Goal: Task Accomplishment & Management: Use online tool/utility

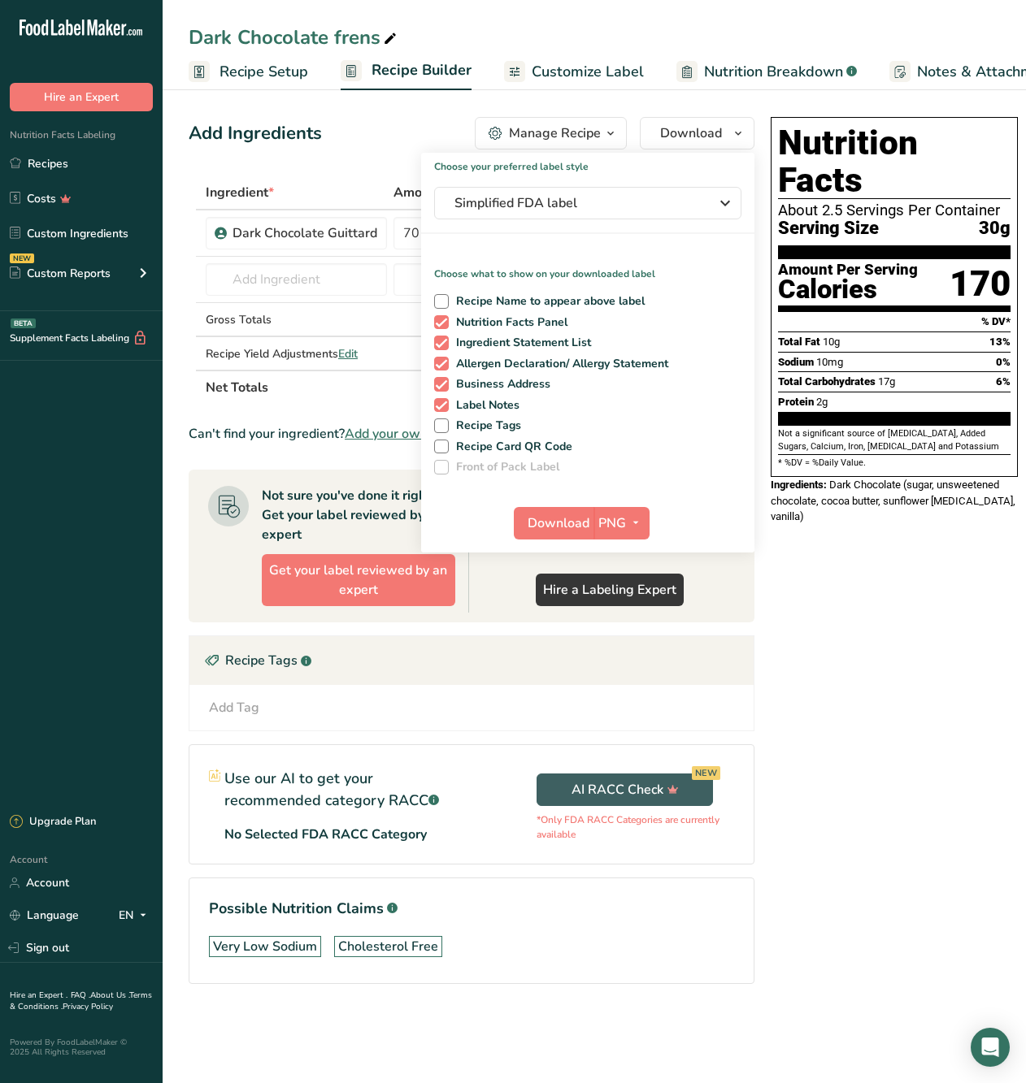
click at [373, 158] on div "Add Ingredients Manage Recipe Delete Recipe Duplicate Recipe Scale Recipe Save …" at bounding box center [476, 574] width 575 height 926
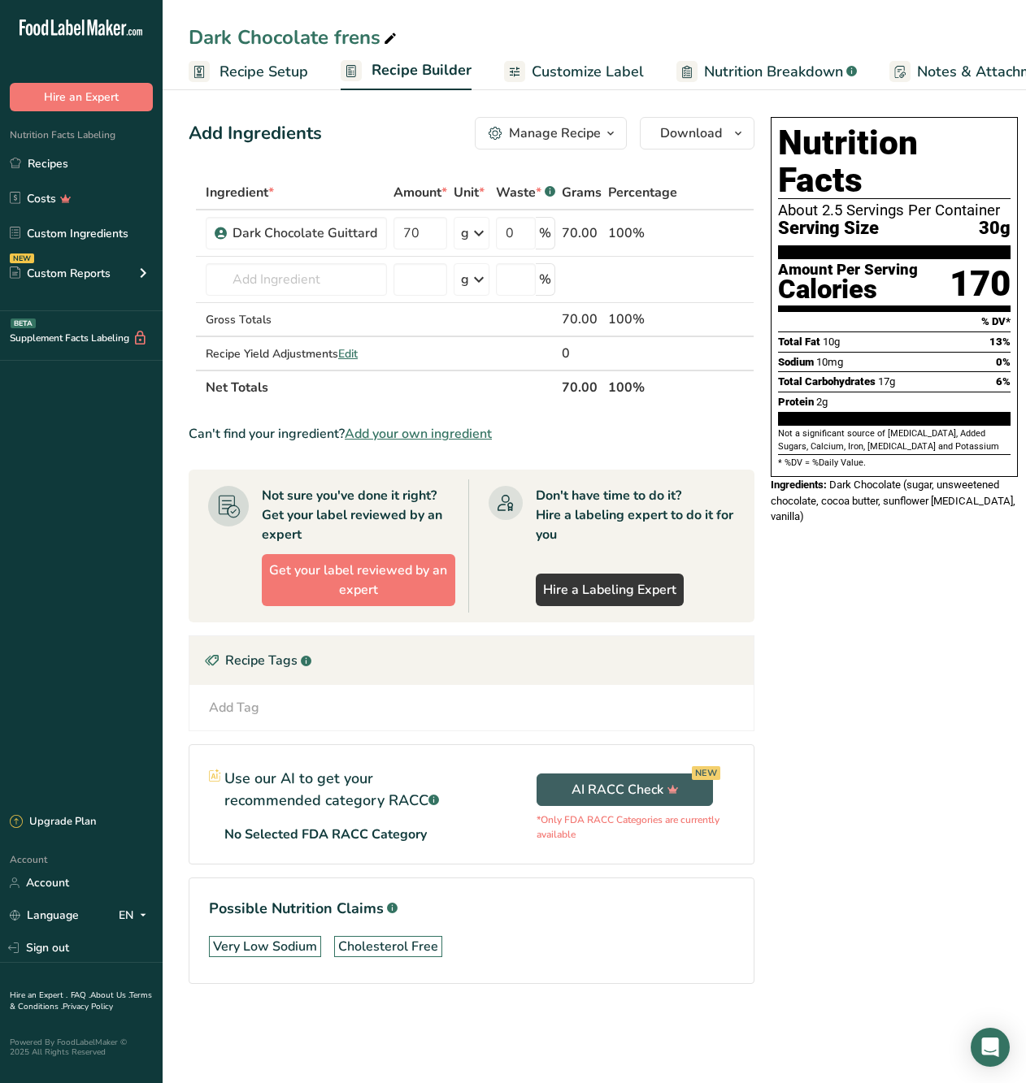
click at [706, 72] on span "Nutrition Breakdown" at bounding box center [773, 72] width 139 height 22
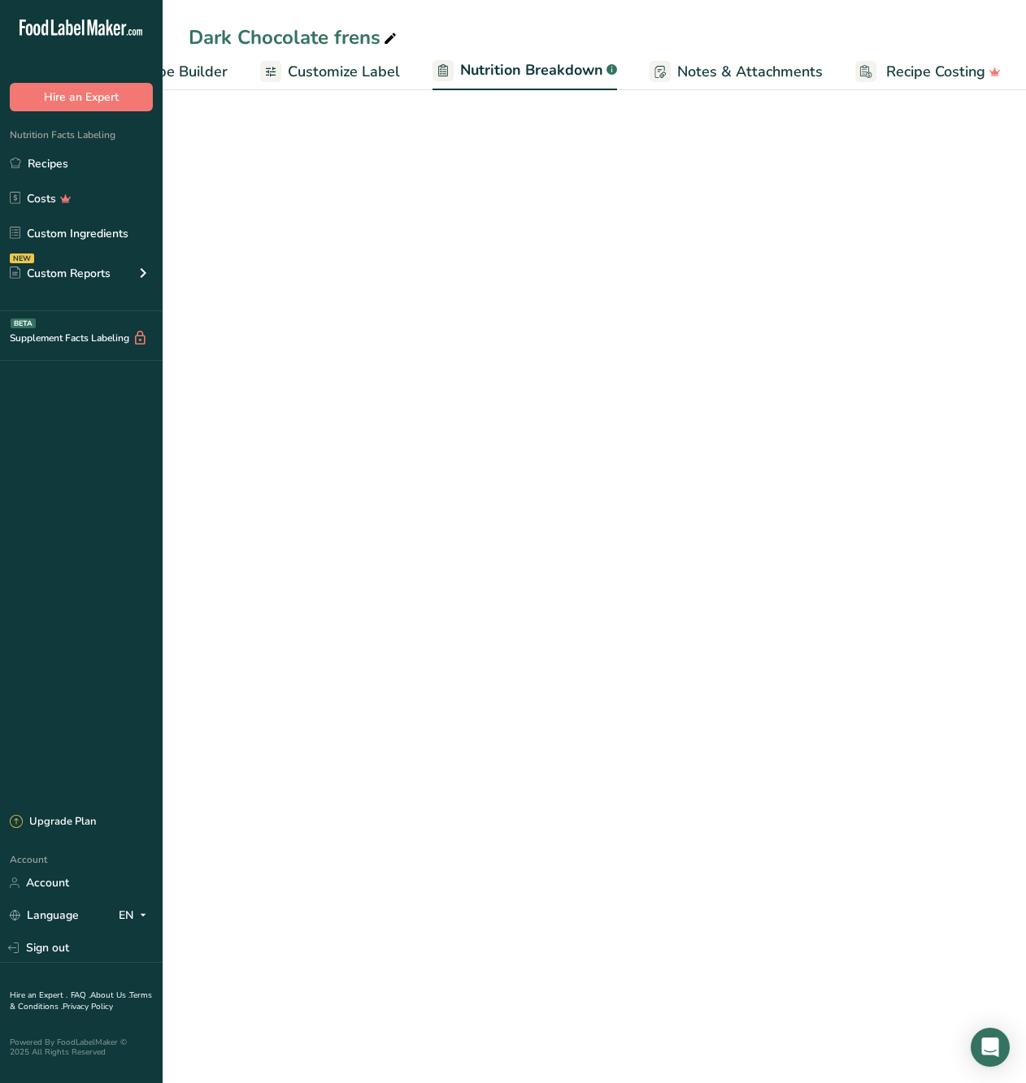
select select "Calories"
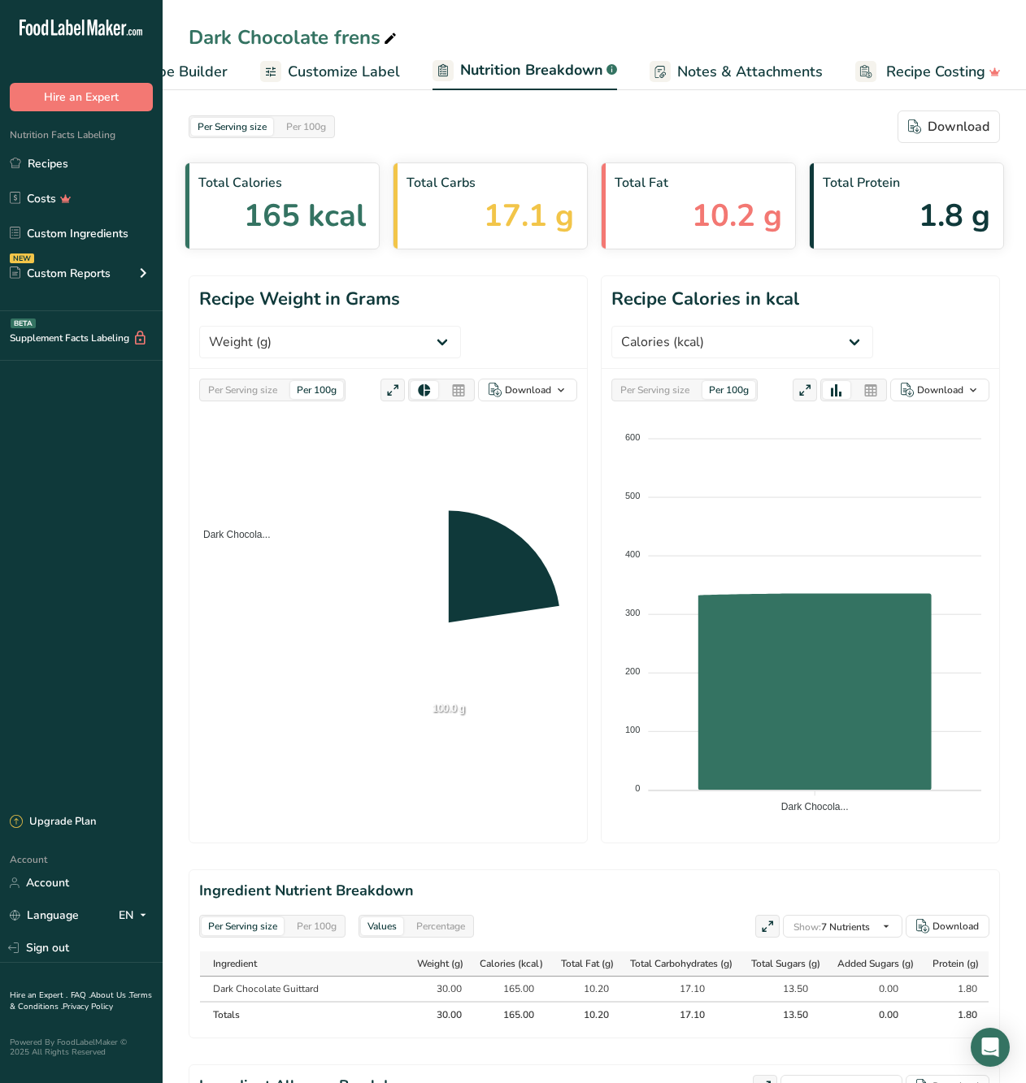
click at [323, 70] on span "Customize Label" at bounding box center [344, 72] width 112 height 22
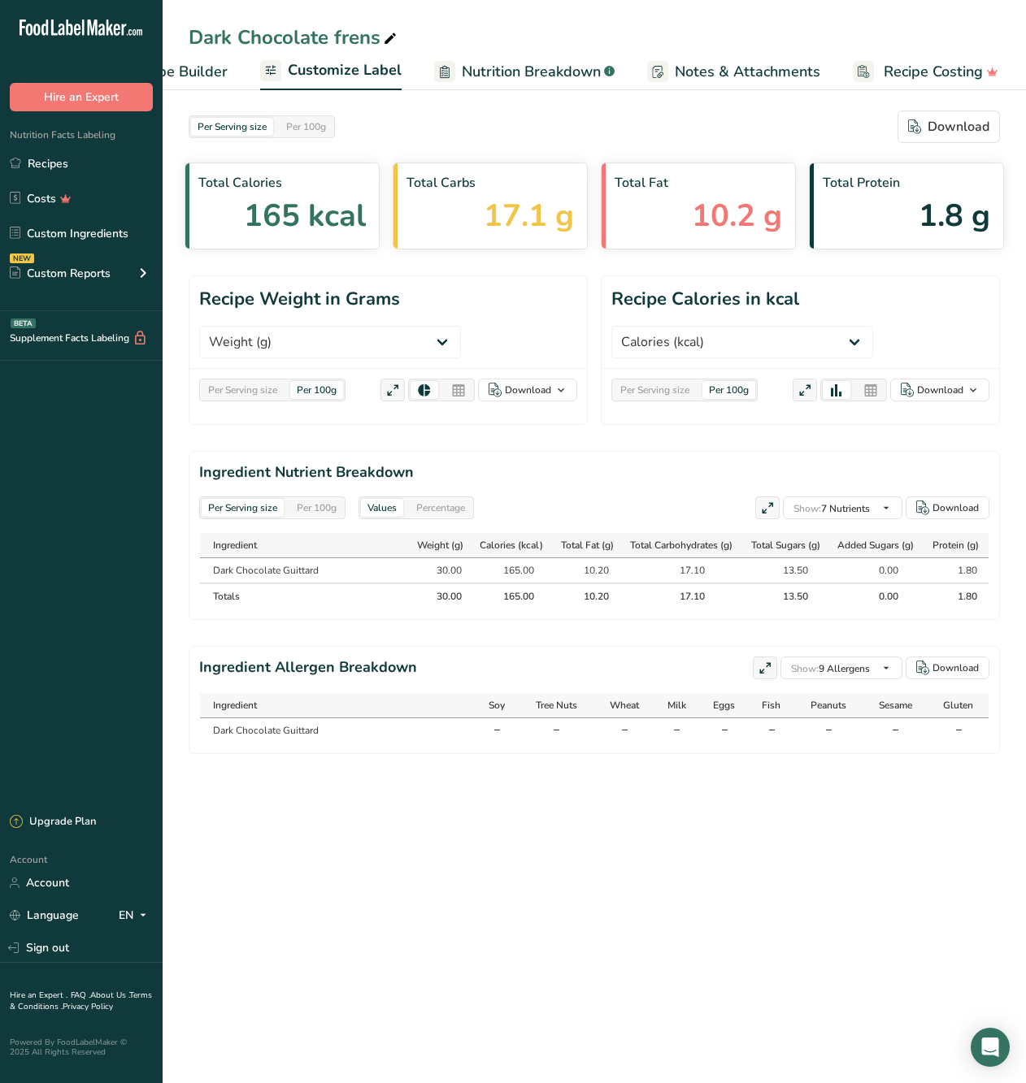
scroll to position [0, 240]
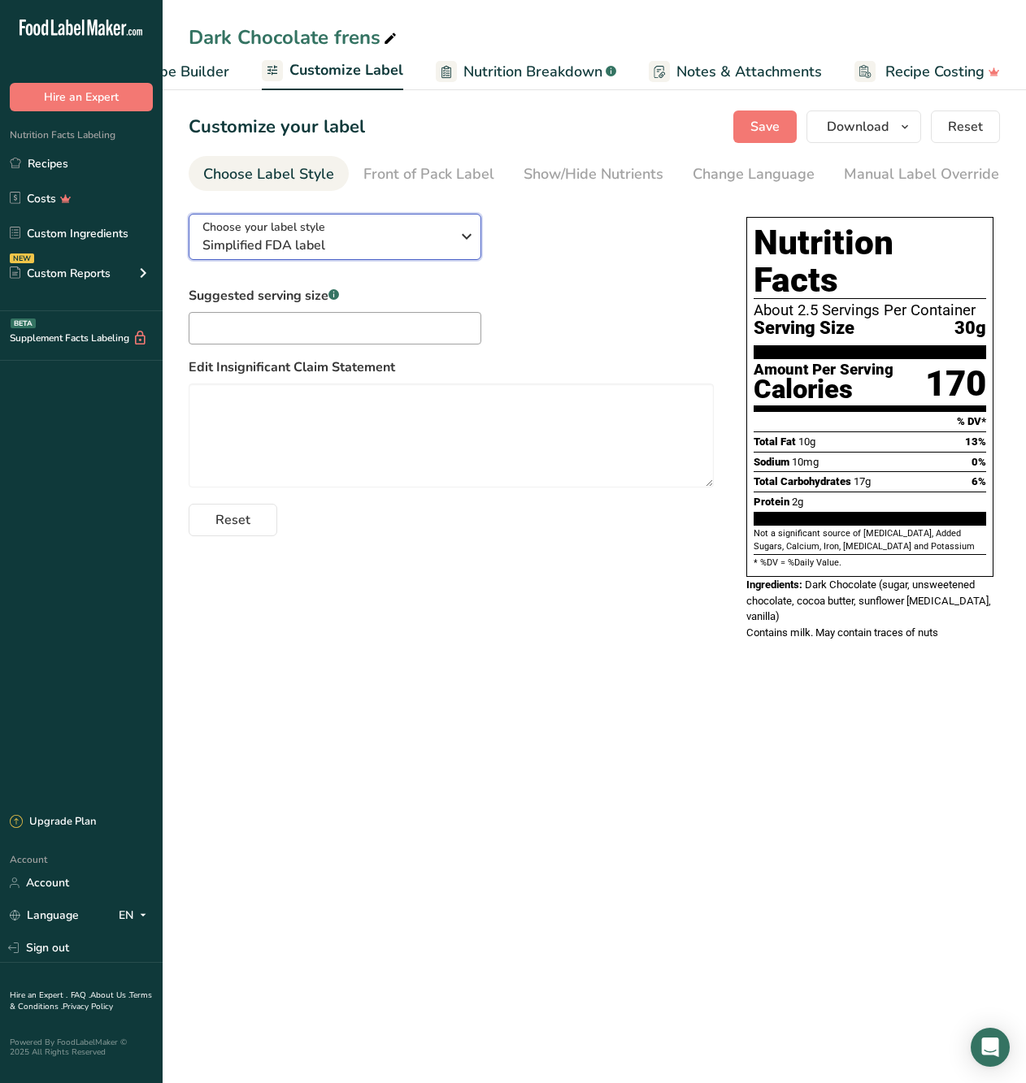
click at [324, 231] on div "Choose your label style Simplified FDA label" at bounding box center [326, 237] width 248 height 37
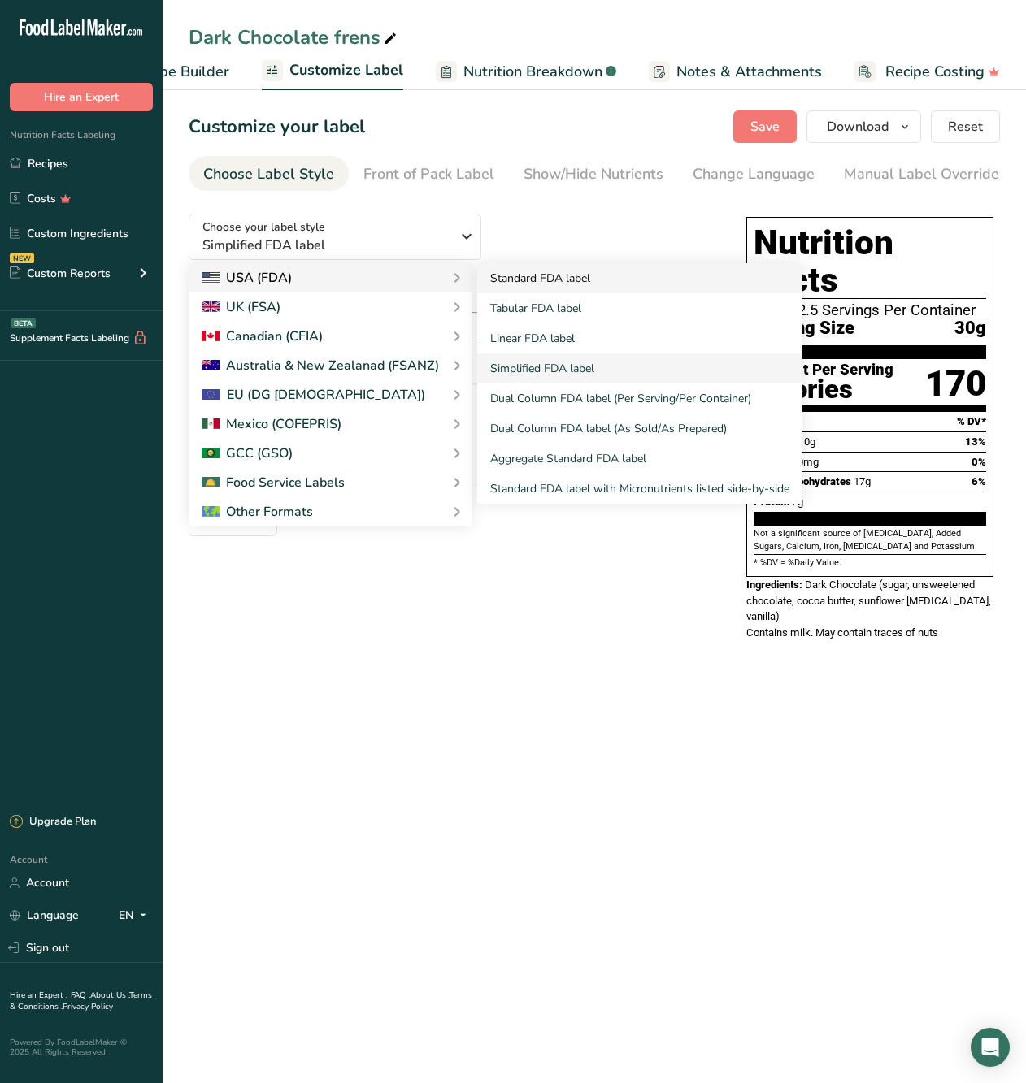
click at [488, 278] on link "Standard FDA label" at bounding box center [639, 278] width 325 height 30
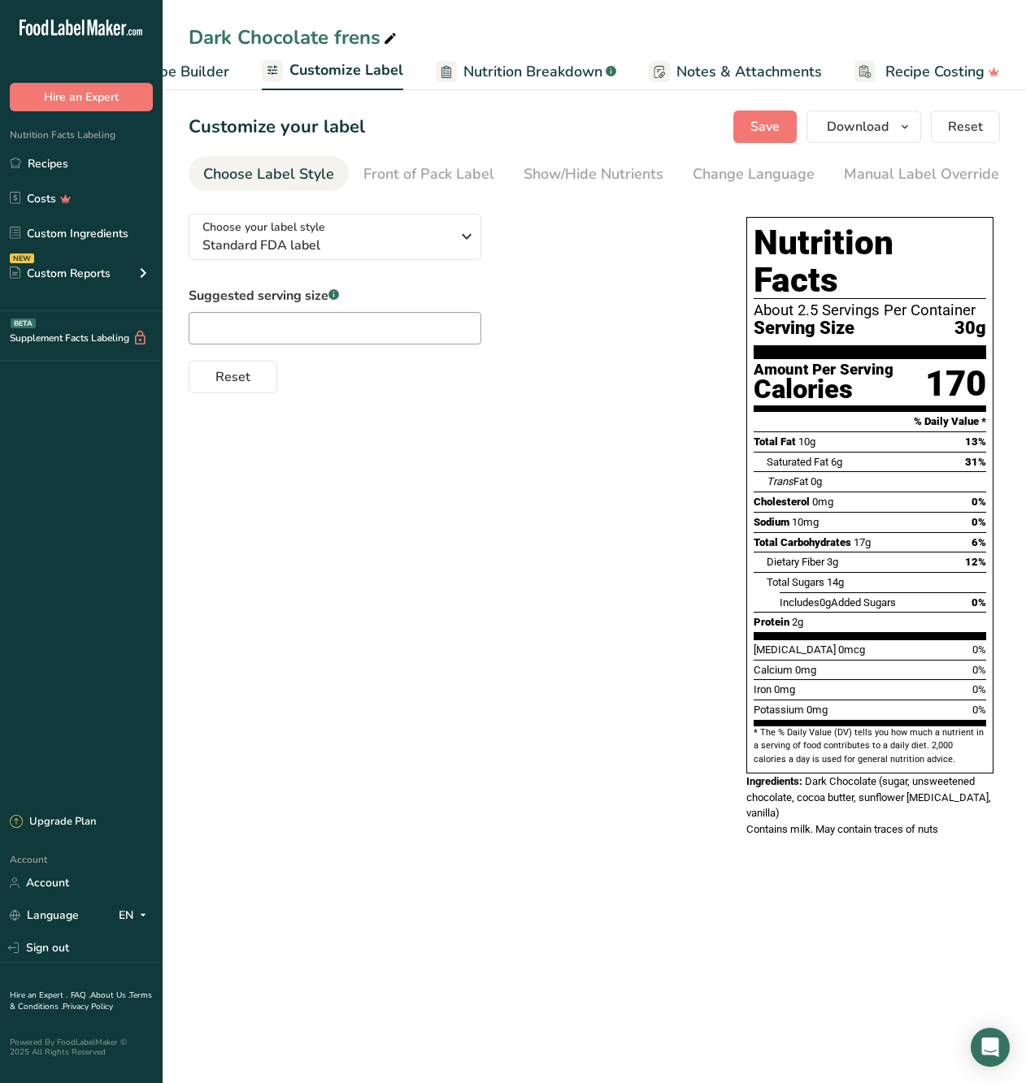
click at [533, 24] on div "Dark Chocolate frens" at bounding box center [594, 37] width 863 height 29
click at [344, 475] on div "Choose your label style Standard FDA label USA (FDA) Standard FDA label Tabular…" at bounding box center [594, 527] width 811 height 653
click at [666, 15] on div "Dark Chocolate frens Recipe Setup Recipe Builder Customize Label Nutrition Brea…" at bounding box center [594, 45] width 863 height 90
click at [669, 266] on div "Choose your label style Standard FDA label USA (FDA) Standard FDA label Tabular…" at bounding box center [451, 297] width 525 height 193
click at [672, 310] on div "Suggested serving size .a-a{fill:#347362;}.b-a{fill:#fff;} Reset" at bounding box center [451, 339] width 525 height 107
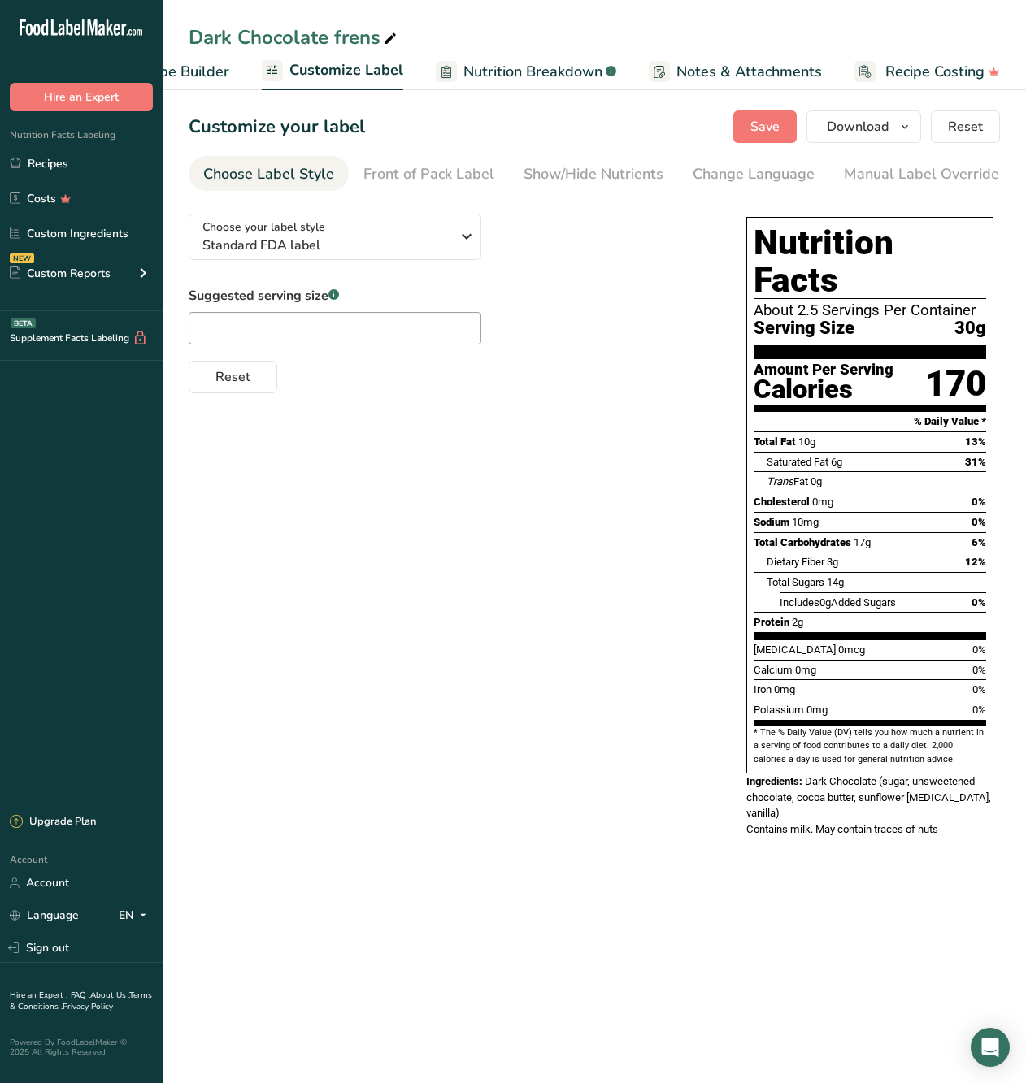
click at [818, 895] on main "Dark Chocolate frens Recipe Setup Recipe Builder Customize Label Nutrition Brea…" at bounding box center [513, 541] width 1026 height 1083
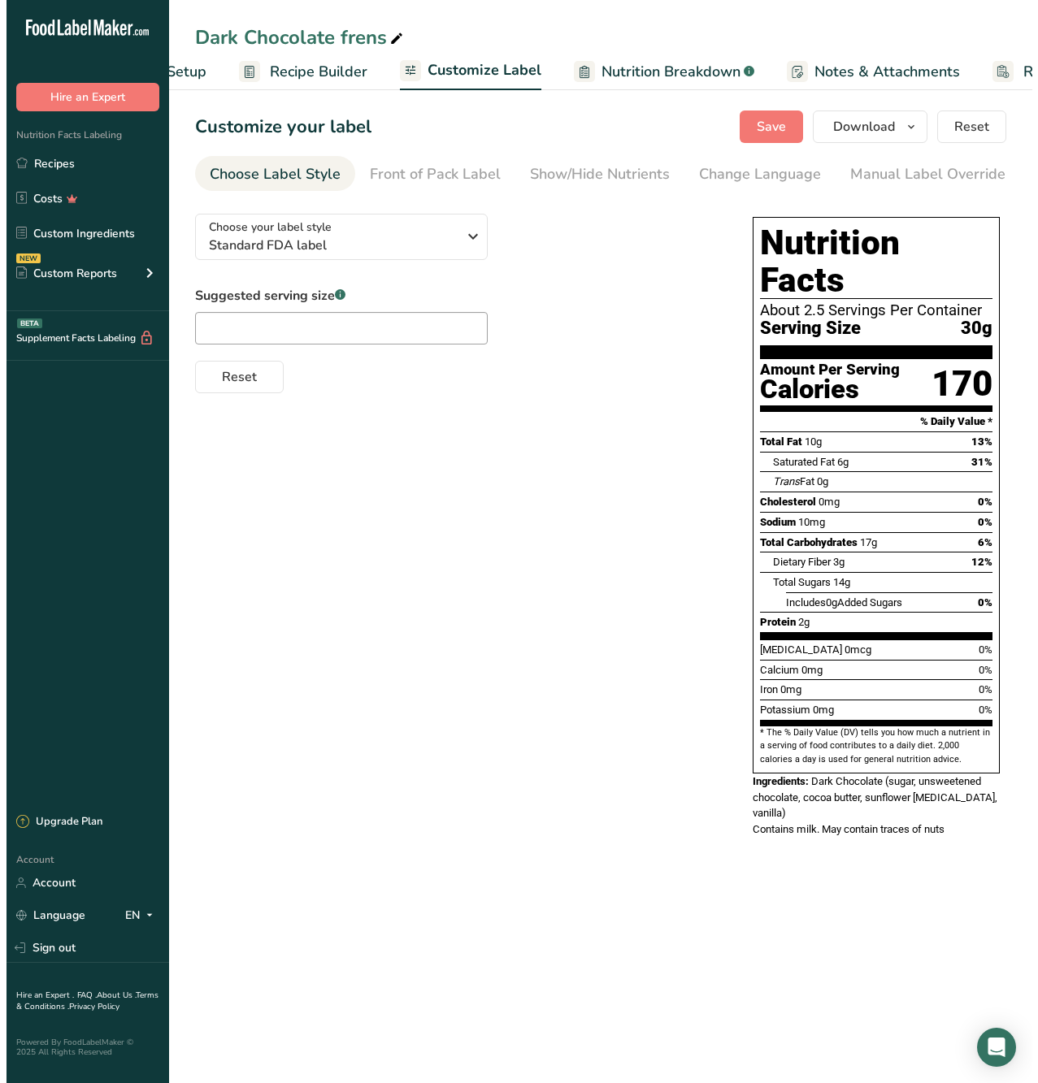
scroll to position [0, 0]
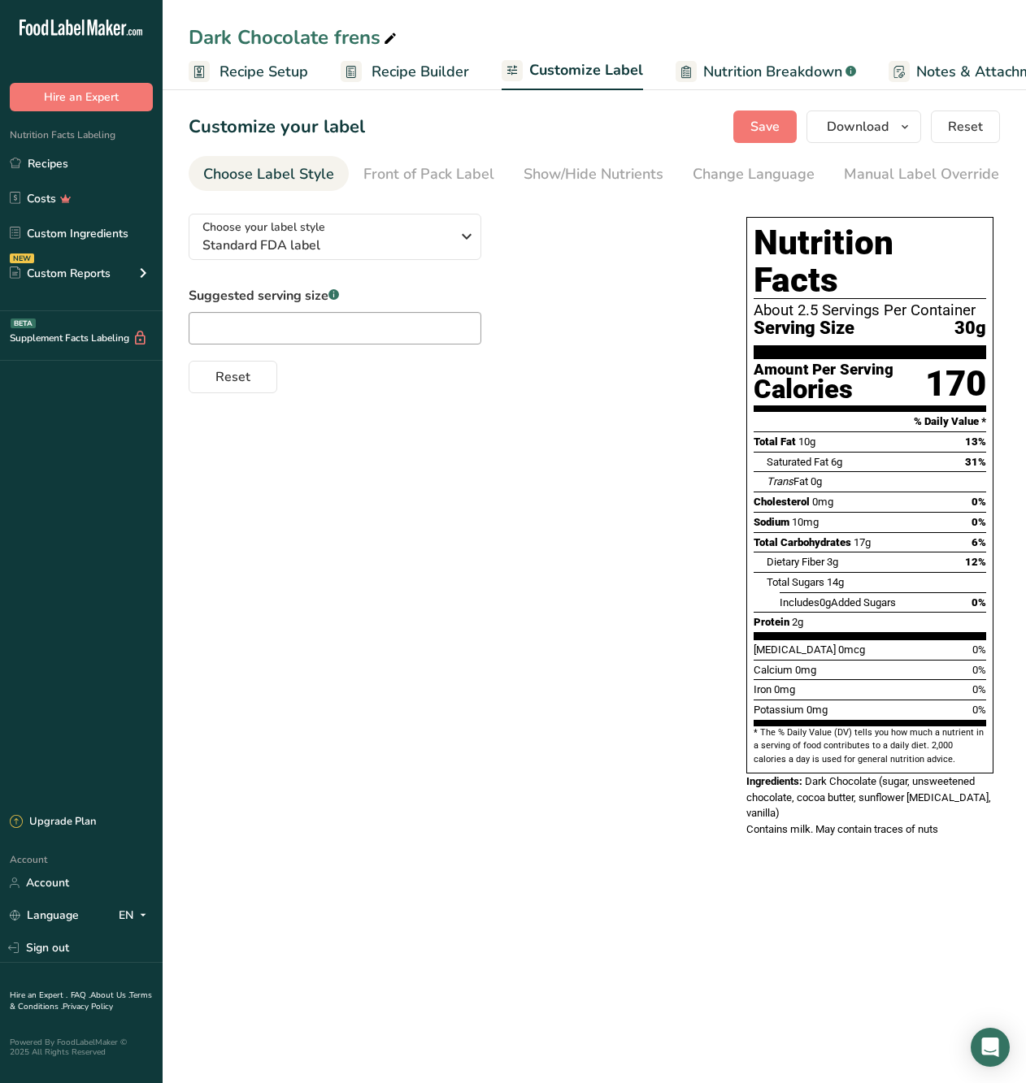
click at [271, 73] on span "Recipe Setup" at bounding box center [263, 72] width 89 height 22
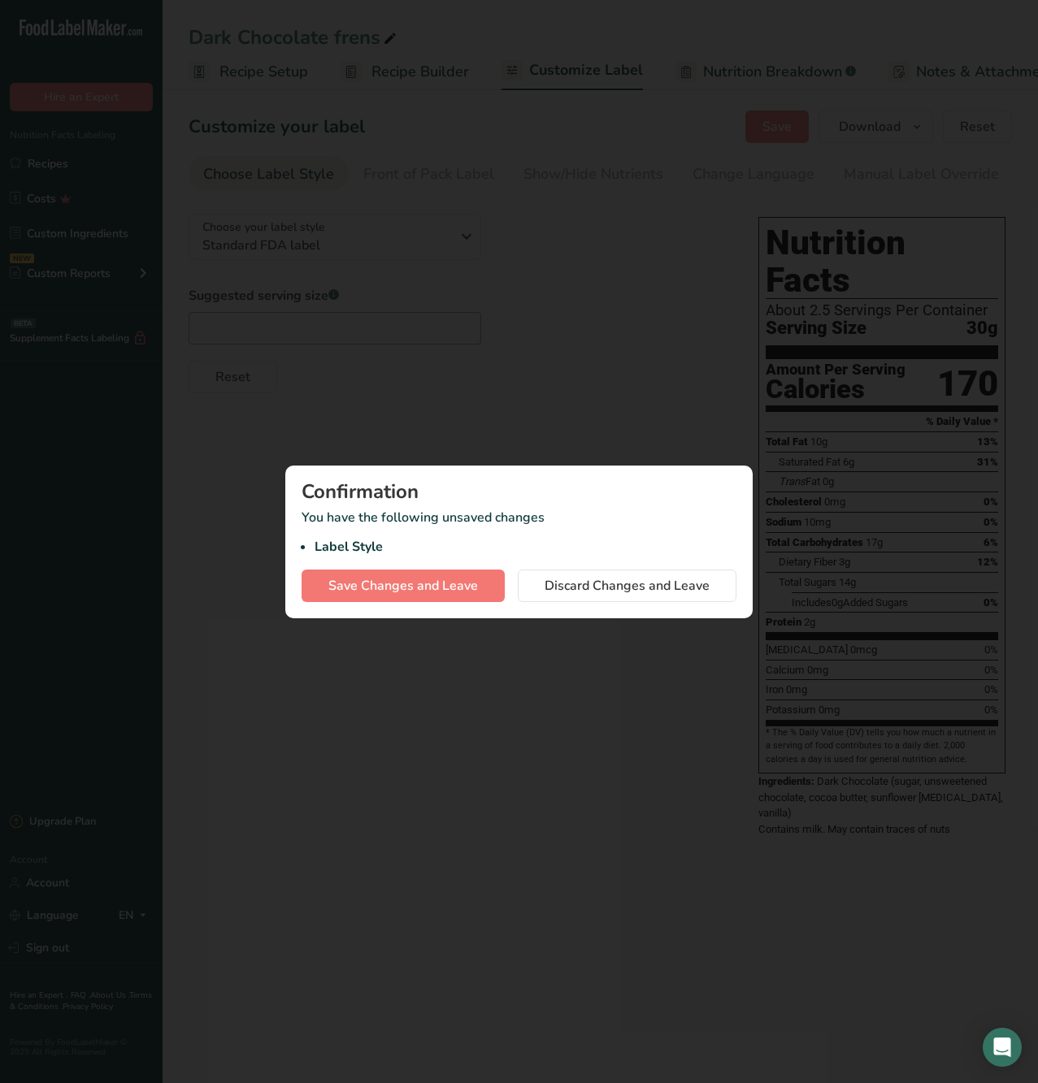
scroll to position [0, 6]
click at [546, 270] on div at bounding box center [519, 541] width 1038 height 1083
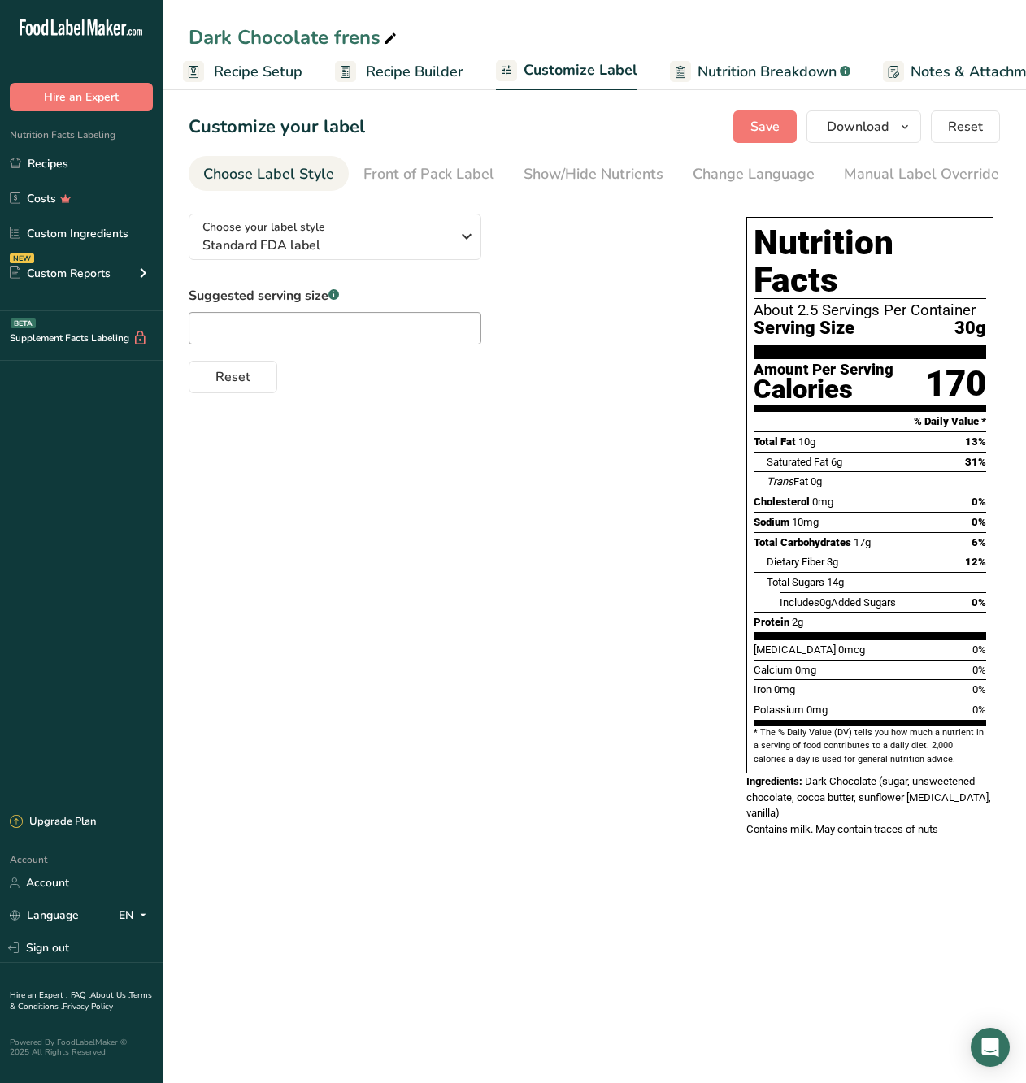
click at [380, 74] on span "Recipe Builder" at bounding box center [415, 72] width 98 height 22
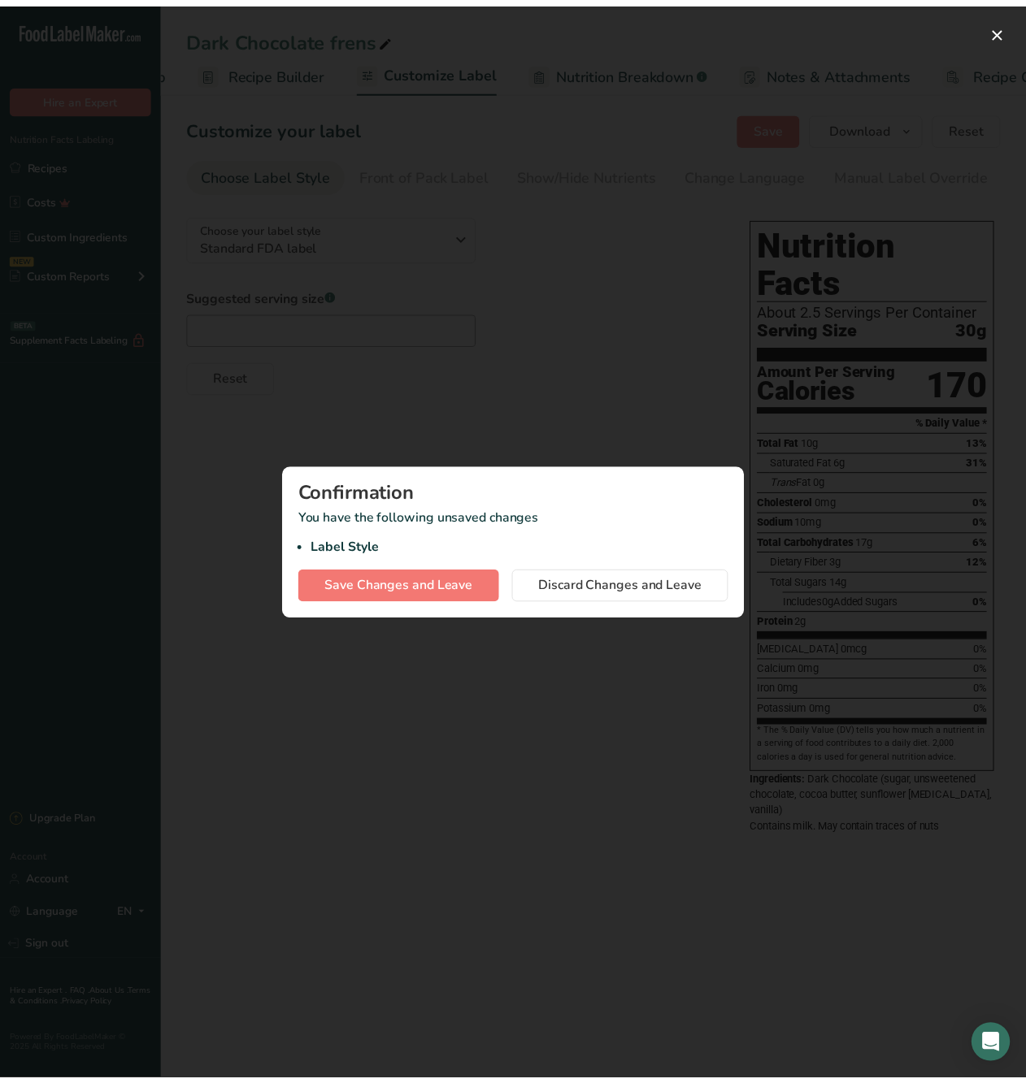
scroll to position [0, 157]
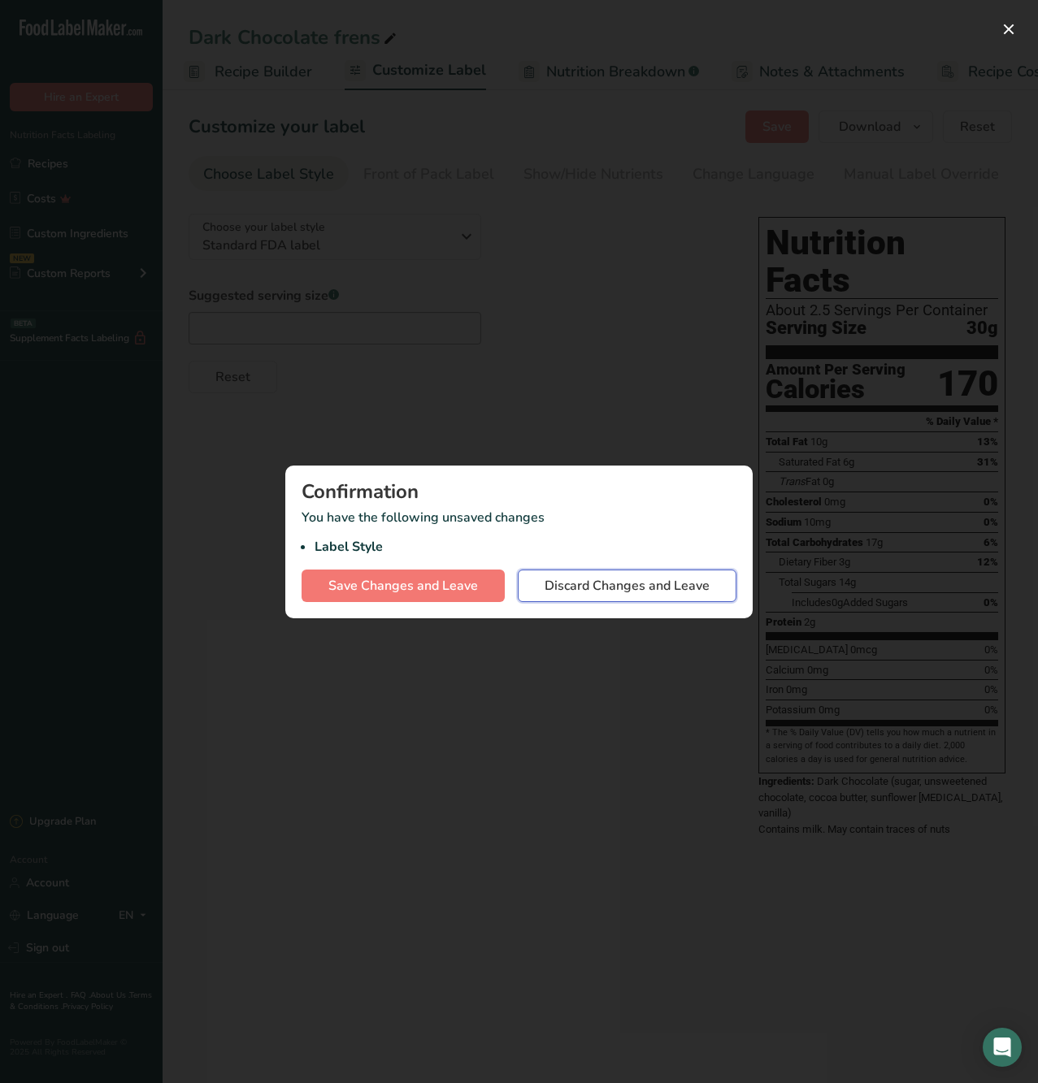
click at [587, 586] on span "Discard Changes and Leave" at bounding box center [627, 586] width 165 height 20
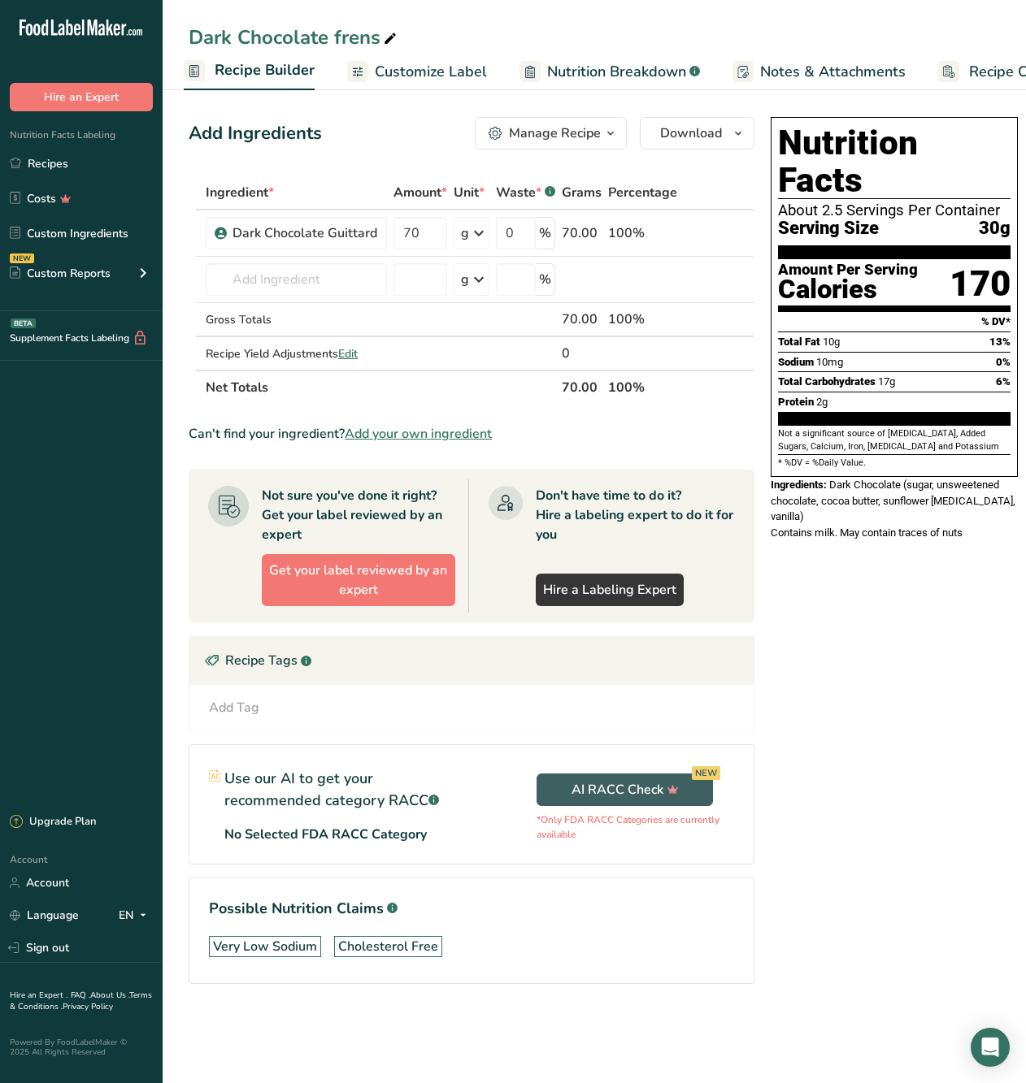
click at [280, 76] on span "Recipe Builder" at bounding box center [265, 70] width 100 height 22
click at [245, 76] on span "Recipe Setup" at bounding box center [263, 72] width 89 height 22
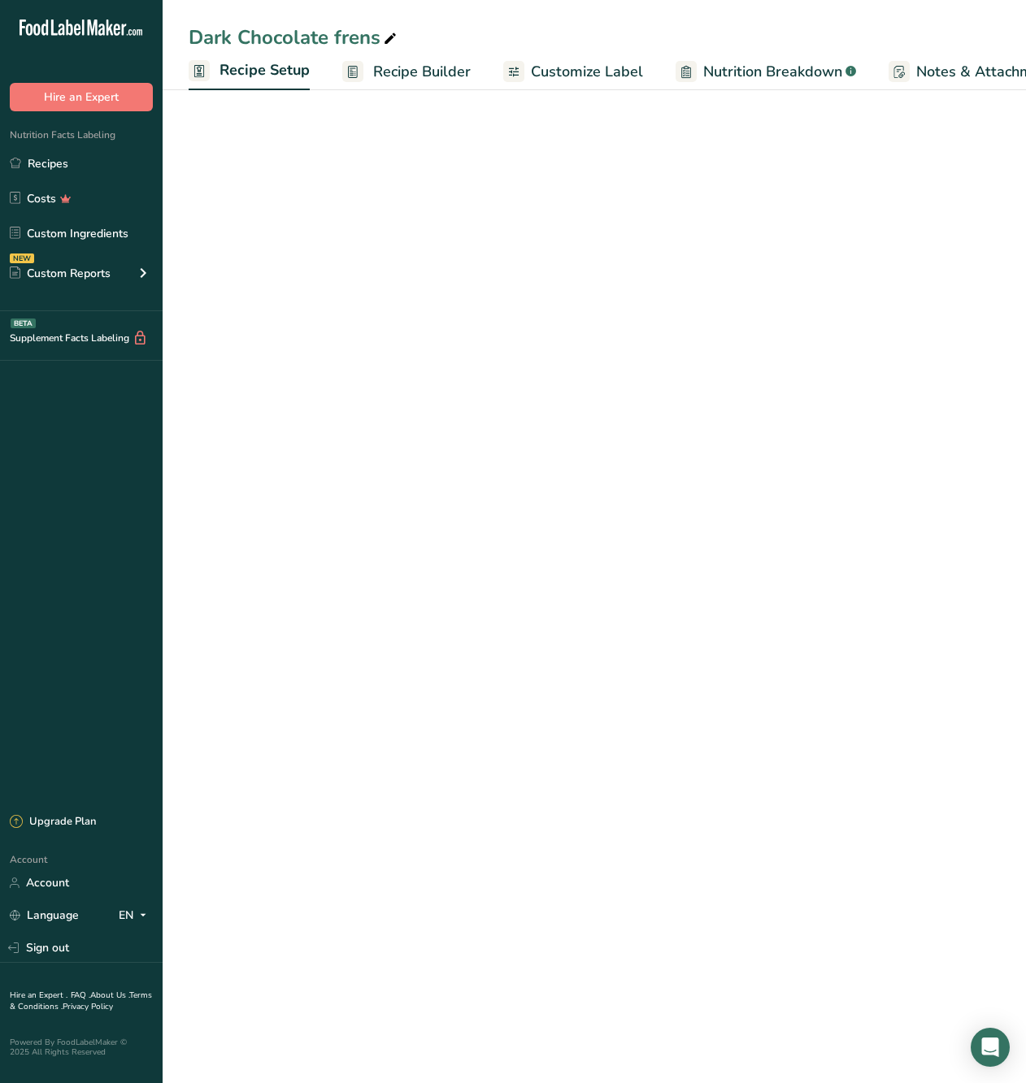
scroll to position [0, 6]
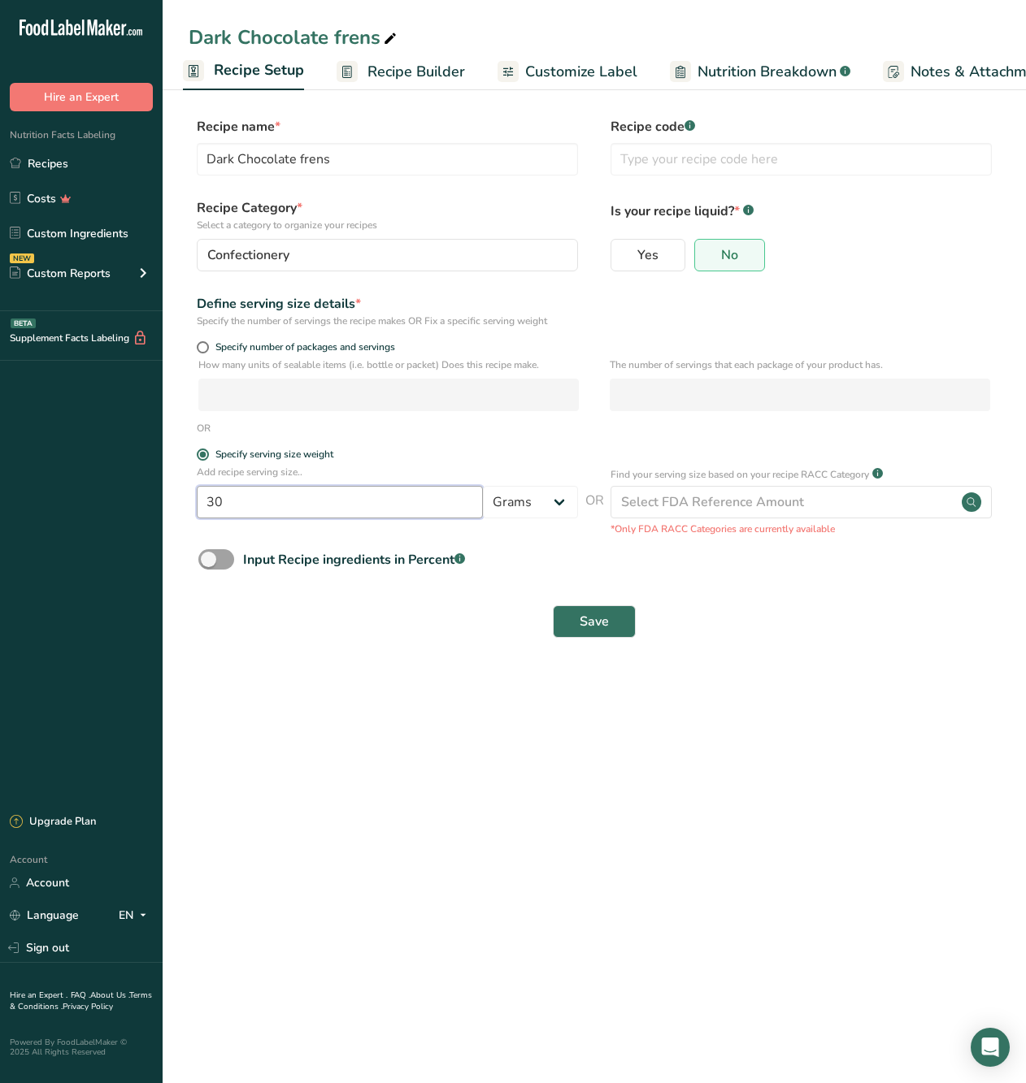
drag, startPoint x: 267, startPoint y: 497, endPoint x: 172, endPoint y: 502, distance: 95.2
click at [182, 502] on section "Recipe name * Dark Chocolate frens Recipe code .a-a{fill:#347362;}.b-a{fill:#ff…" at bounding box center [594, 379] width 863 height 589
type input "35"
click at [584, 613] on span "Save" at bounding box center [593, 622] width 29 height 20
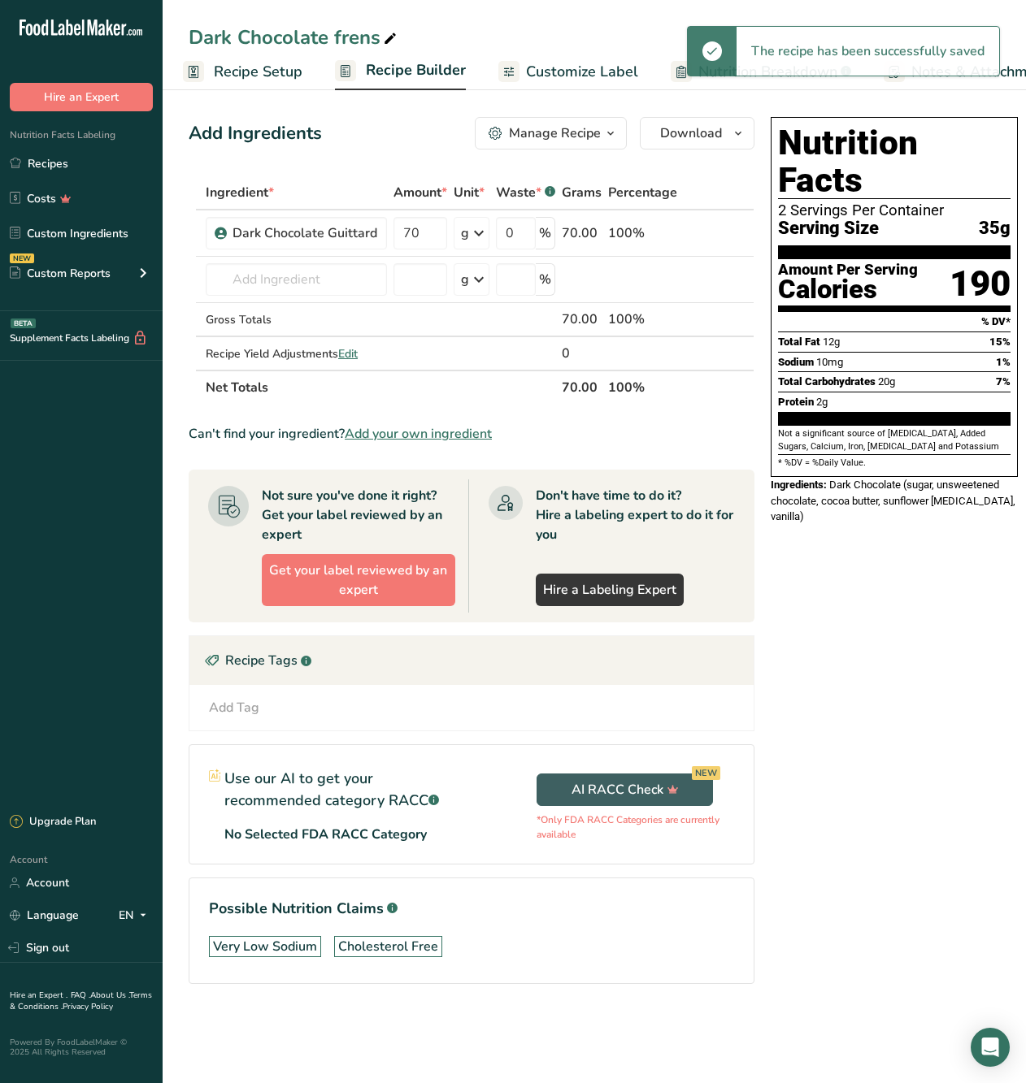
click at [424, 70] on span "Recipe Builder" at bounding box center [416, 70] width 100 height 22
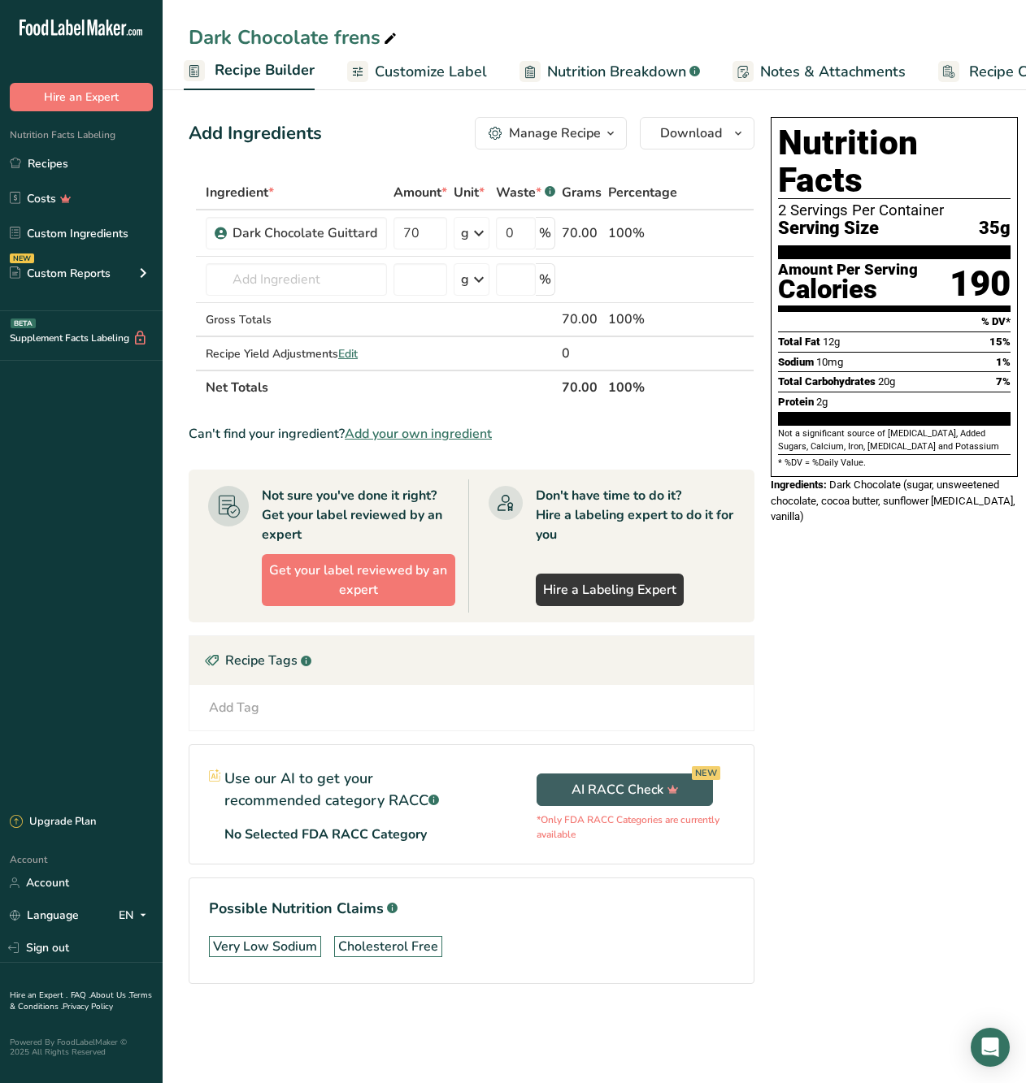
click at [864, 759] on div "Nutrition Facts 2 Servings Per Container Serving Size 35g Amount Per Serving Ca…" at bounding box center [894, 574] width 260 height 926
